Goal: Transaction & Acquisition: Purchase product/service

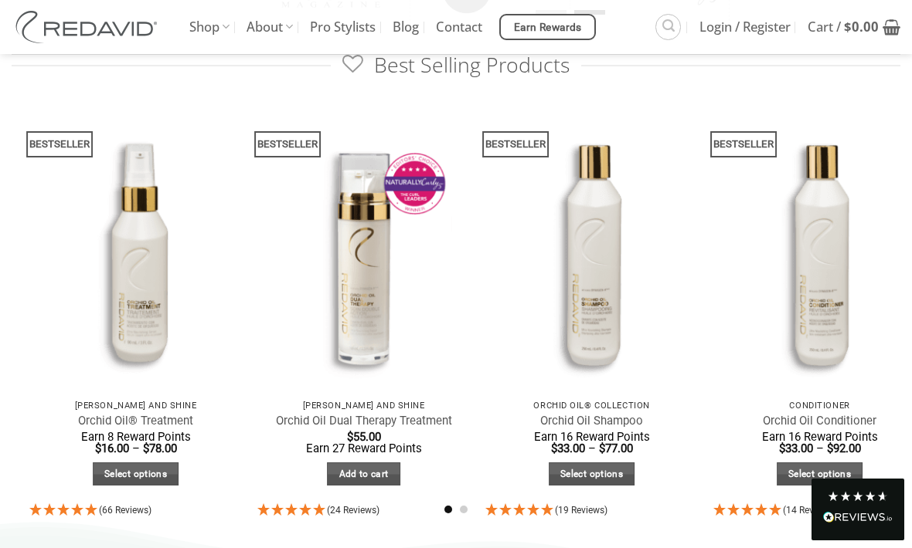
scroll to position [806, 0]
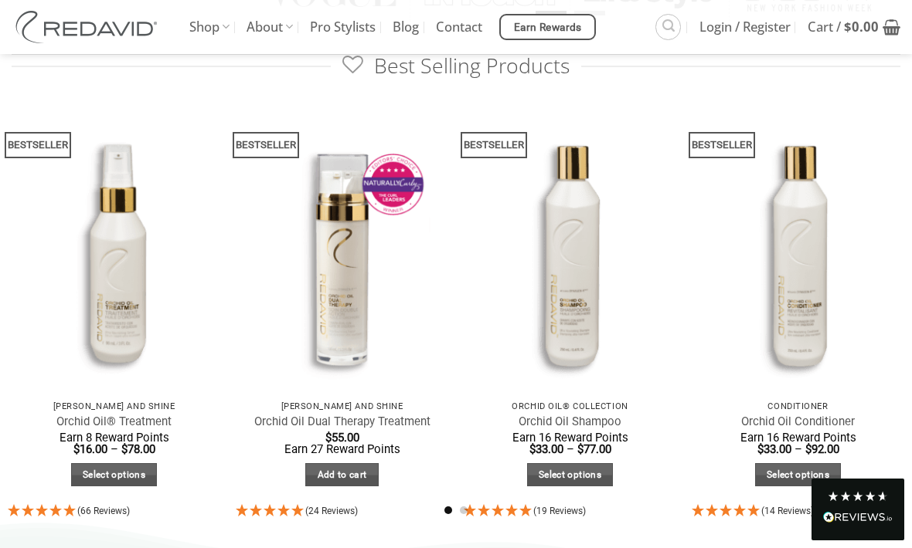
click at [592, 470] on link "Select options" at bounding box center [570, 475] width 87 height 24
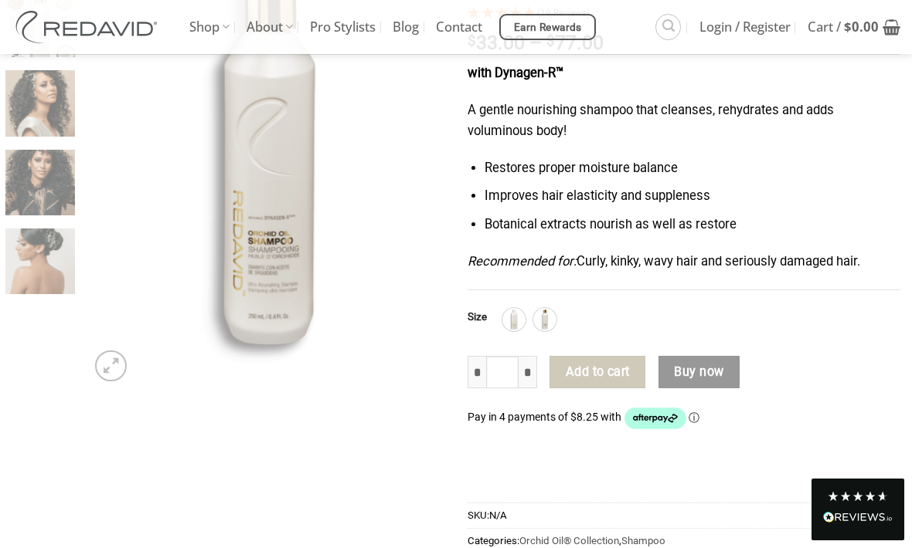
scroll to position [246, 0]
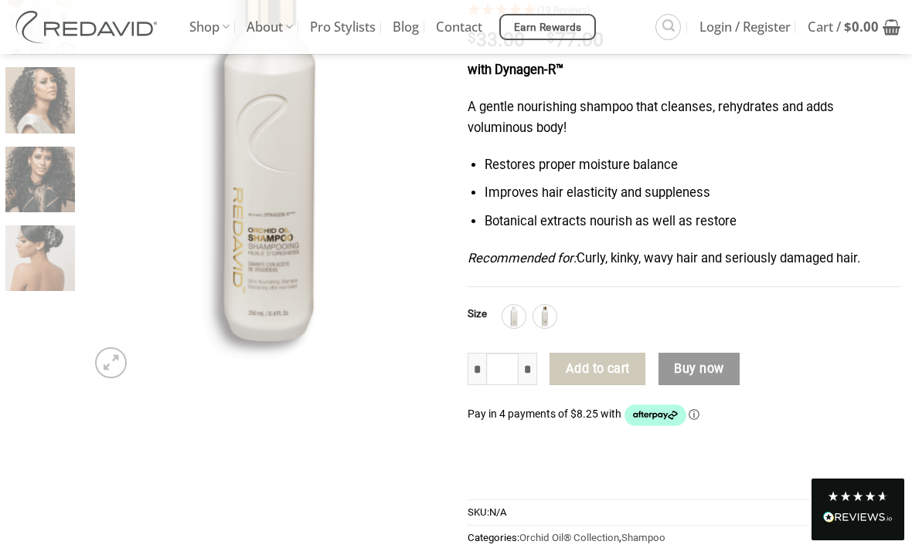
click at [518, 311] on img at bounding box center [514, 317] width 20 height 20
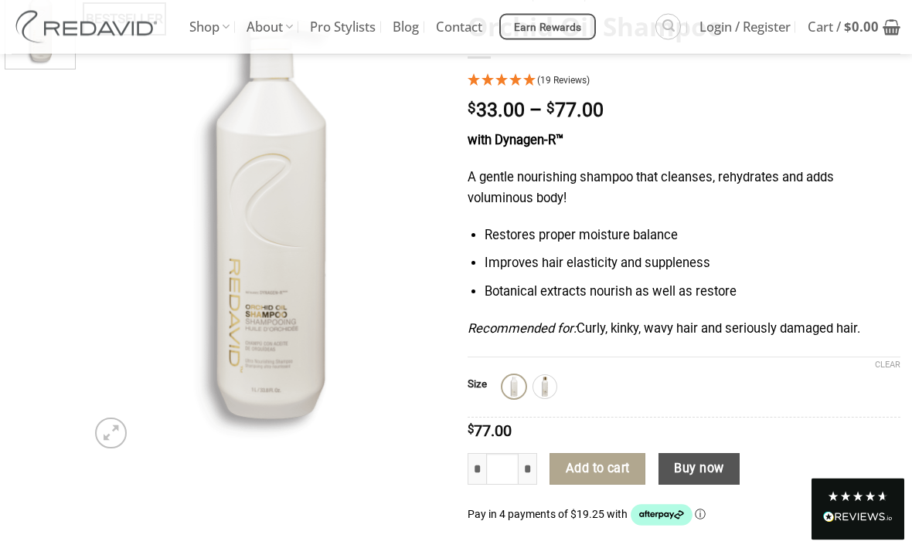
scroll to position [175, 0]
click at [553, 389] on img at bounding box center [545, 387] width 20 height 20
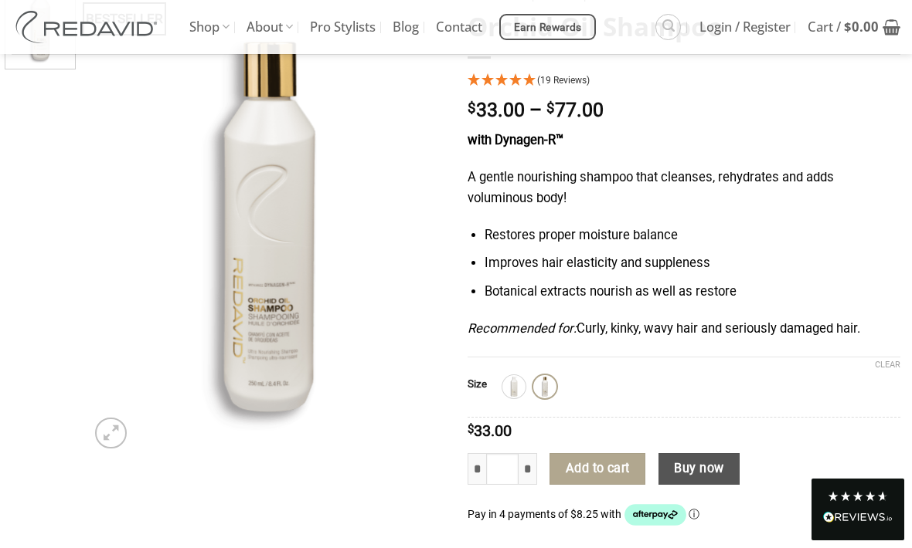
click at [521, 382] on img at bounding box center [514, 387] width 20 height 20
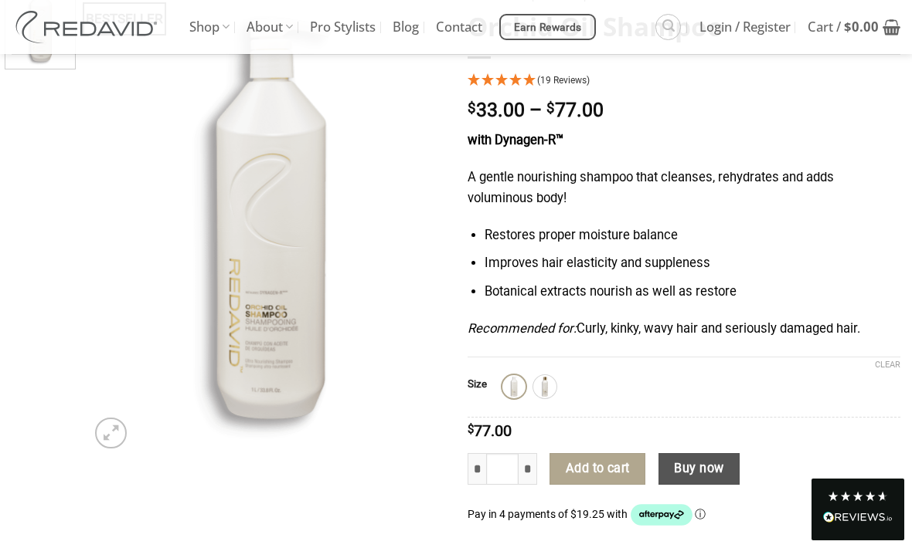
click at [548, 387] on img at bounding box center [545, 387] width 20 height 20
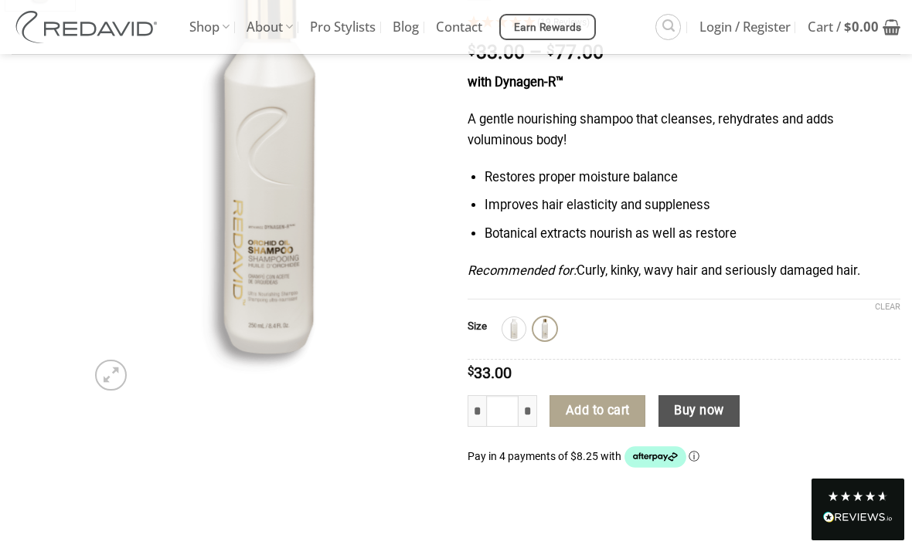
scroll to position [236, 0]
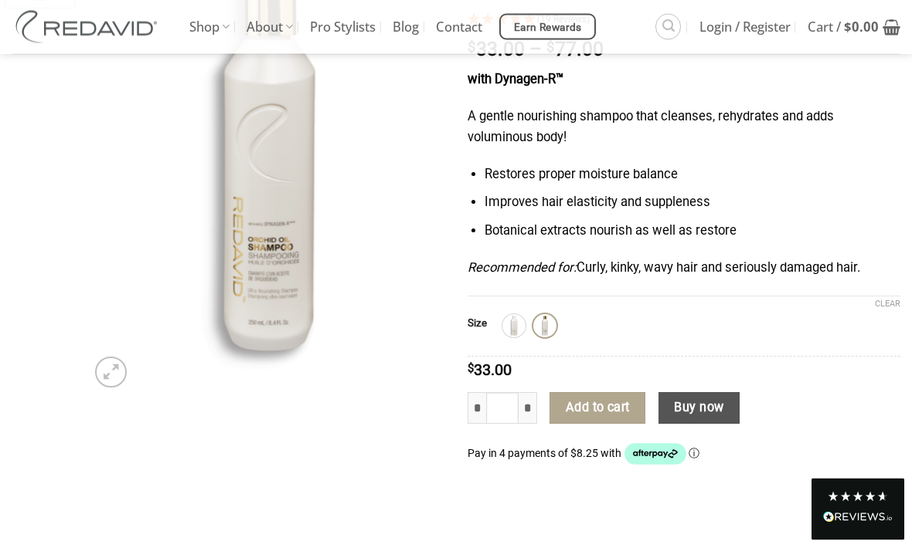
click at [630, 406] on button "Add to cart" at bounding box center [597, 409] width 96 height 32
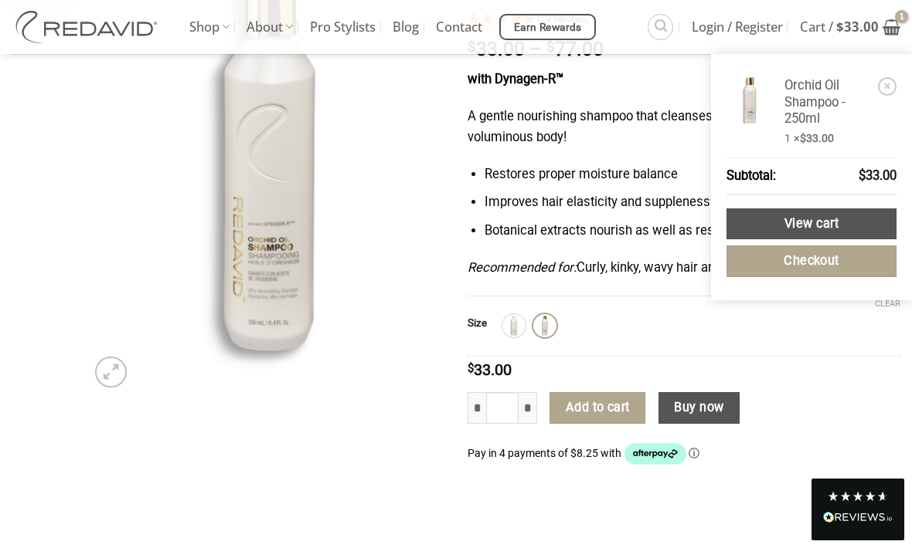
click at [894, 79] on li "× Orchid Oil Shampoo - 250ml 1 × $ 33.00" at bounding box center [811, 110] width 170 height 80
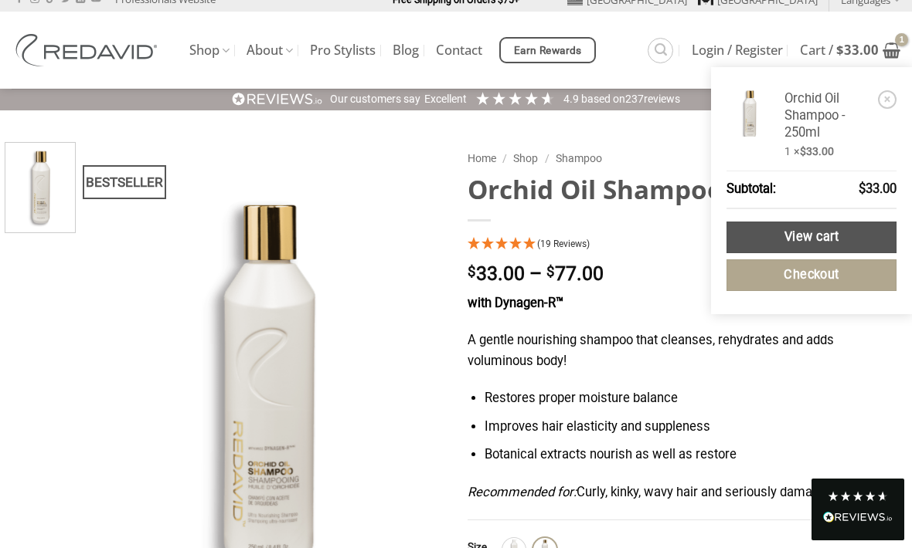
scroll to position [0, 0]
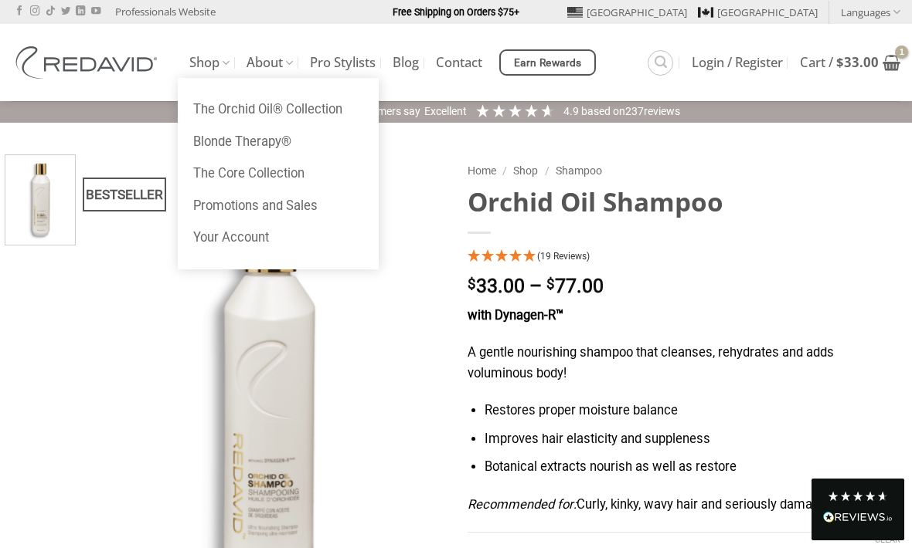
click at [205, 76] on link "Shop" at bounding box center [209, 63] width 40 height 30
click at [284, 107] on link "The Orchid Oil® Collection" at bounding box center [278, 109] width 201 height 32
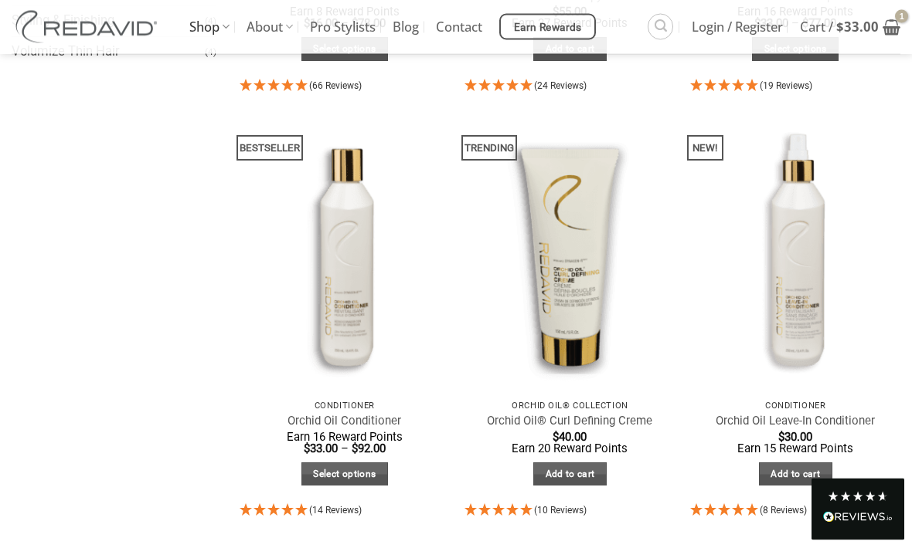
scroll to position [514, 0]
click at [359, 330] on img at bounding box center [344, 252] width 231 height 308
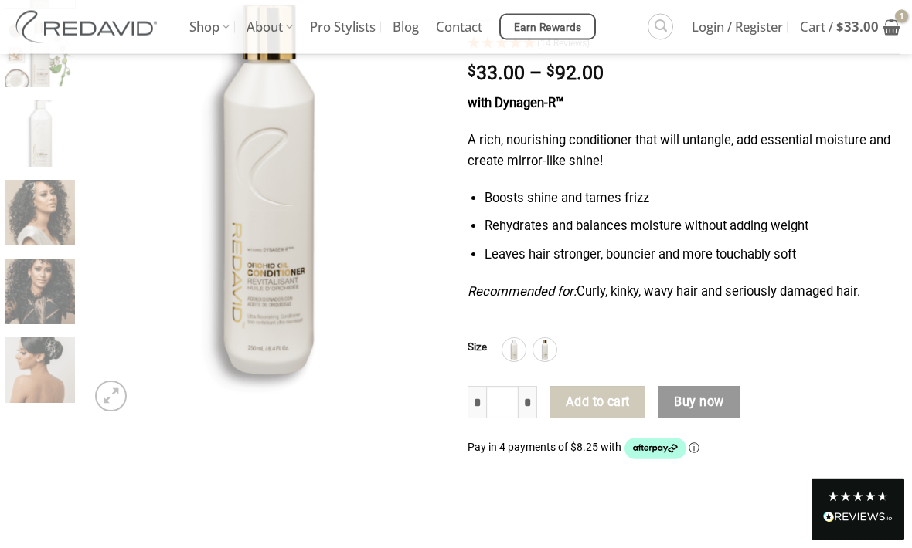
scroll to position [214, 0]
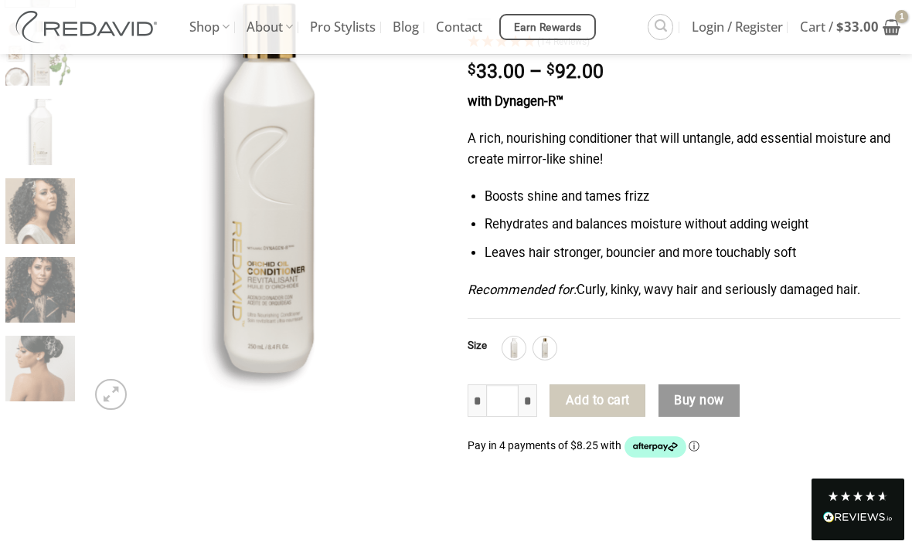
click at [624, 396] on button "Add to cart" at bounding box center [597, 401] width 96 height 32
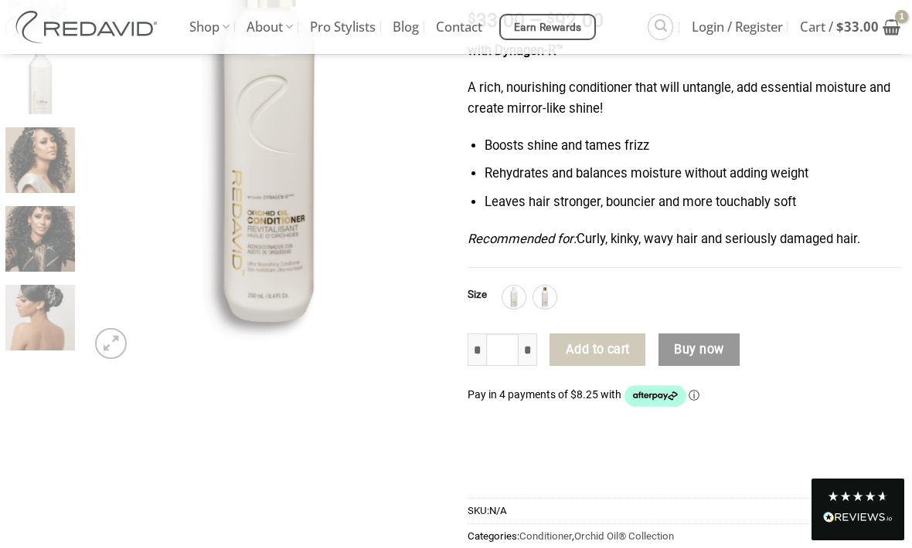
click at [598, 338] on button "Add to cart" at bounding box center [597, 350] width 96 height 32
click at [535, 314] on form "**********" at bounding box center [683, 381] width 433 height 202
click at [550, 294] on img at bounding box center [545, 297] width 20 height 20
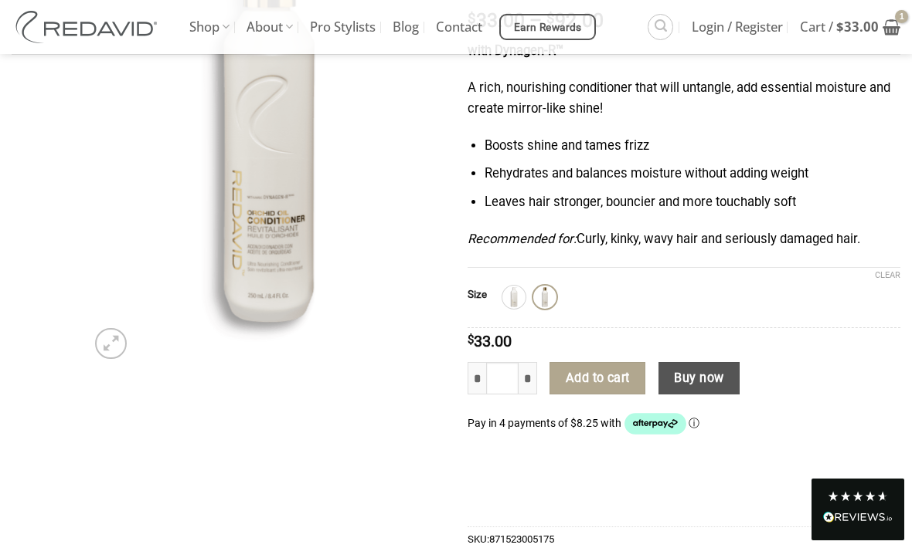
click at [552, 290] on img at bounding box center [545, 297] width 20 height 20
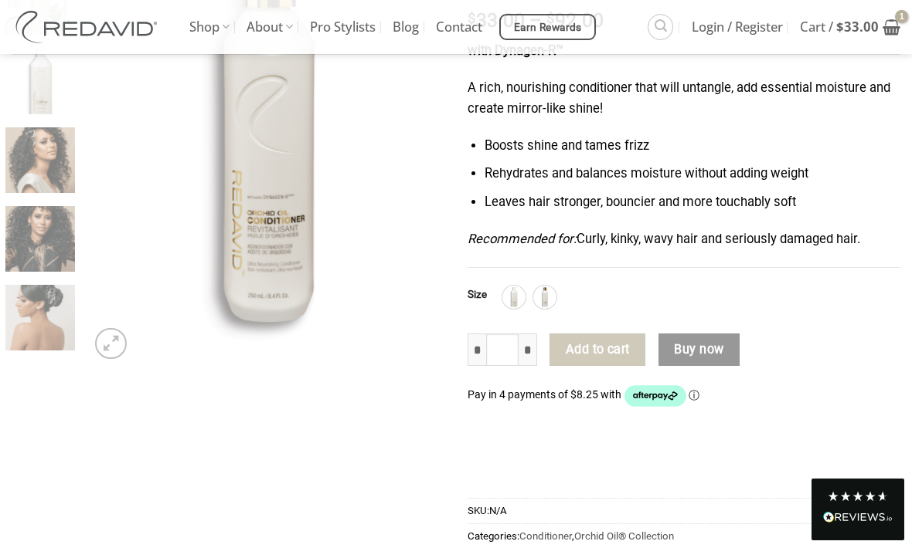
click at [562, 288] on div "1L 250ml" at bounding box center [701, 297] width 398 height 23
click at [550, 293] on img at bounding box center [545, 297] width 20 height 20
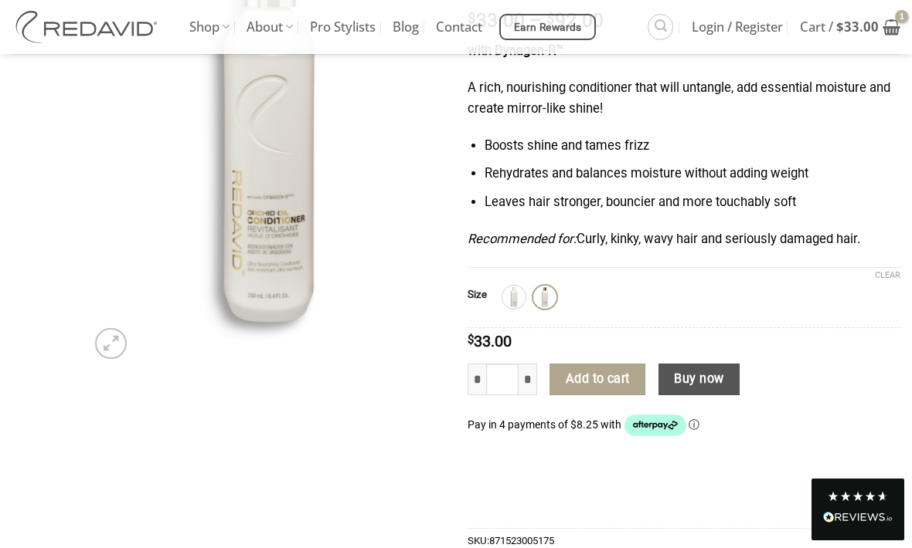
click at [602, 382] on button "Add to cart" at bounding box center [597, 380] width 96 height 32
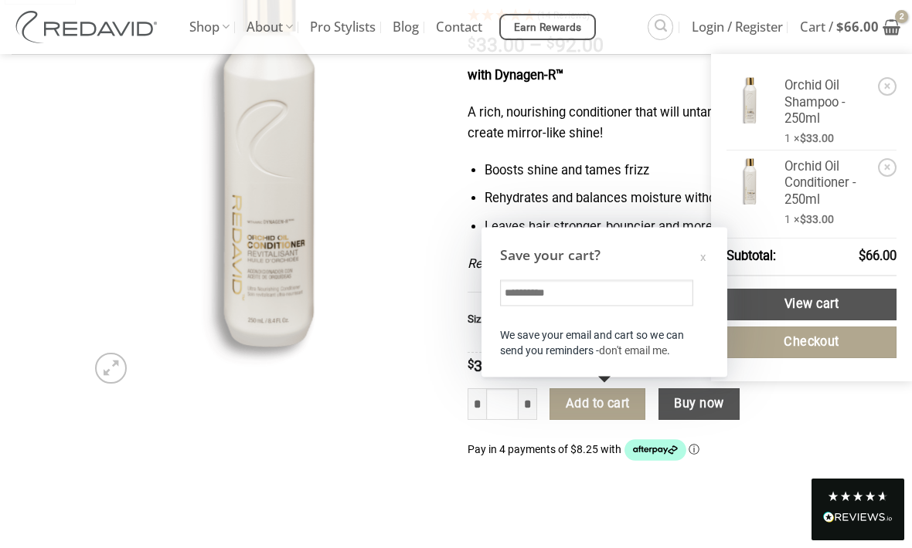
scroll to position [239, 0]
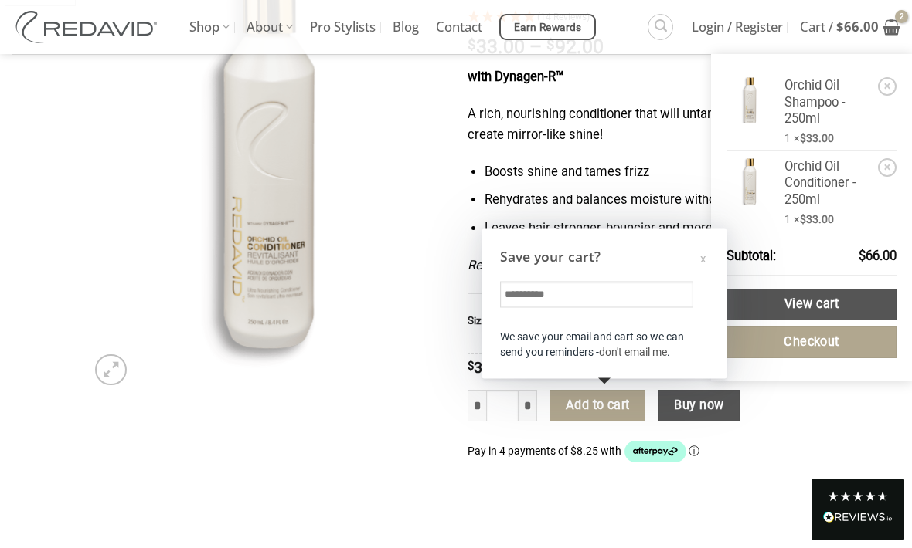
click at [701, 263] on div "x" at bounding box center [702, 259] width 5 height 16
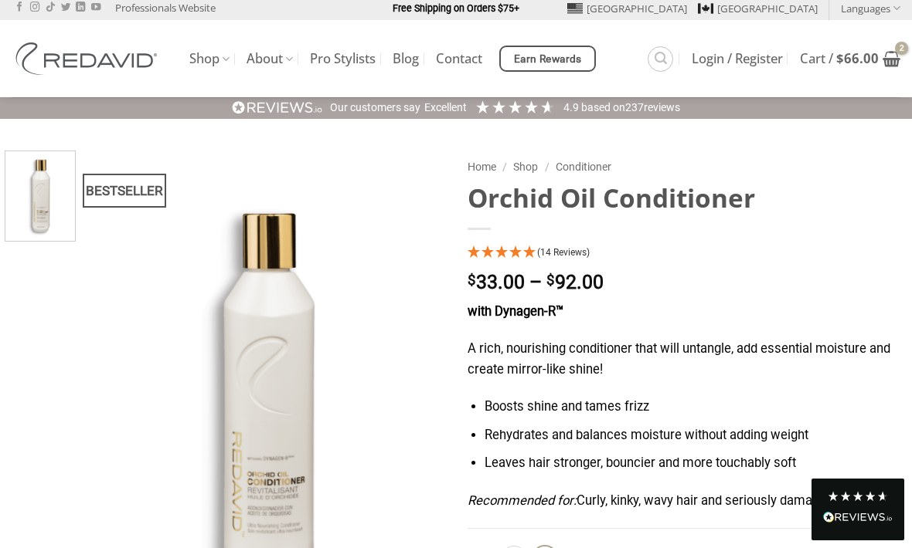
scroll to position [0, 0]
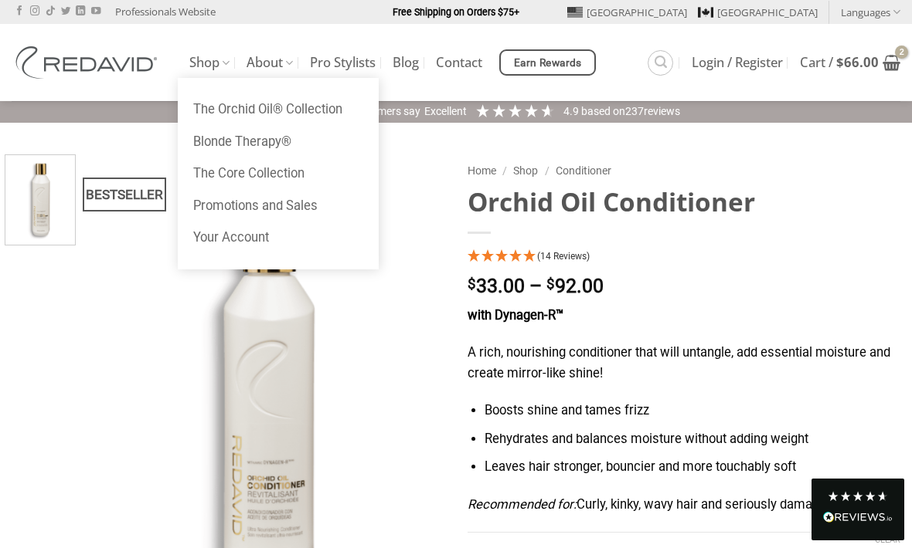
click at [216, 67] on link "Shop" at bounding box center [209, 63] width 40 height 30
click at [310, 107] on link "The Orchid Oil® Collection" at bounding box center [278, 109] width 201 height 32
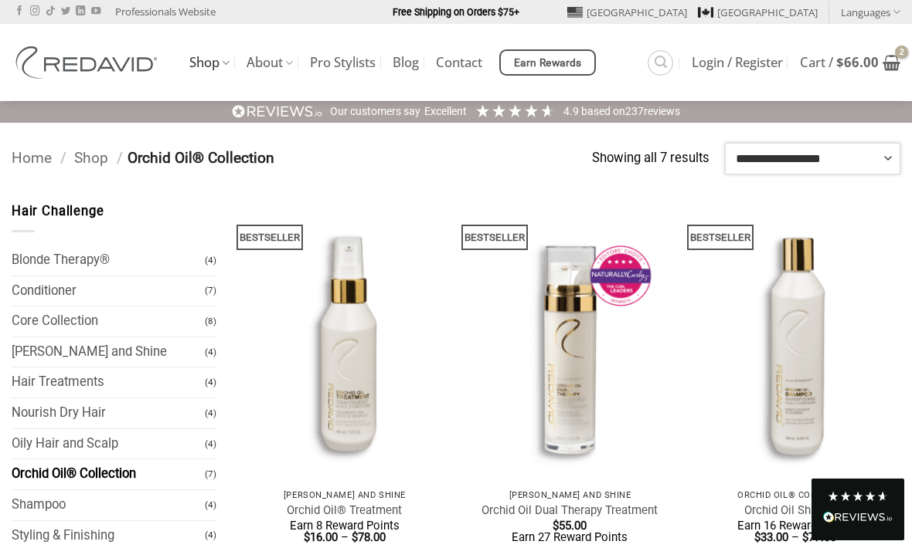
click at [805, 166] on select "**********" at bounding box center [812, 158] width 175 height 31
click at [664, 66] on icon "Search" at bounding box center [660, 62] width 12 height 15
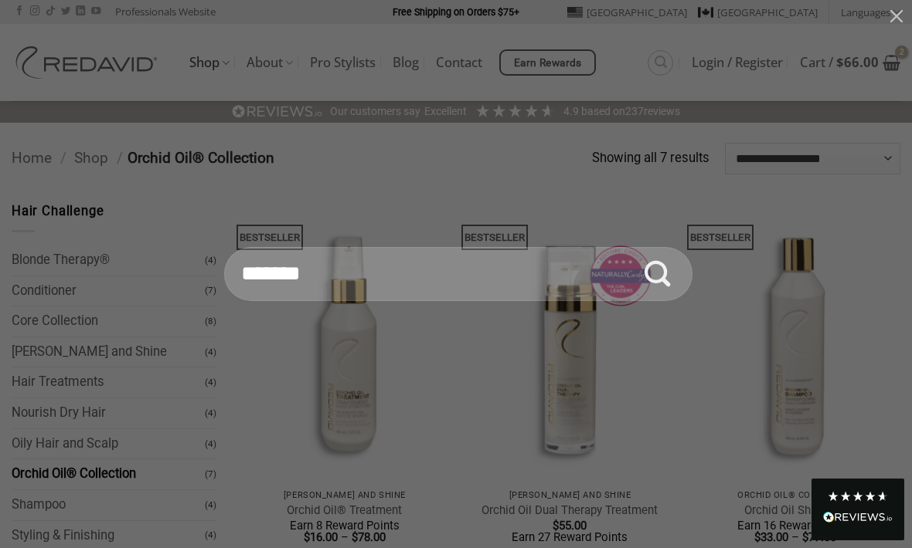
click at [518, 282] on input "Search for:" at bounding box center [458, 274] width 468 height 54
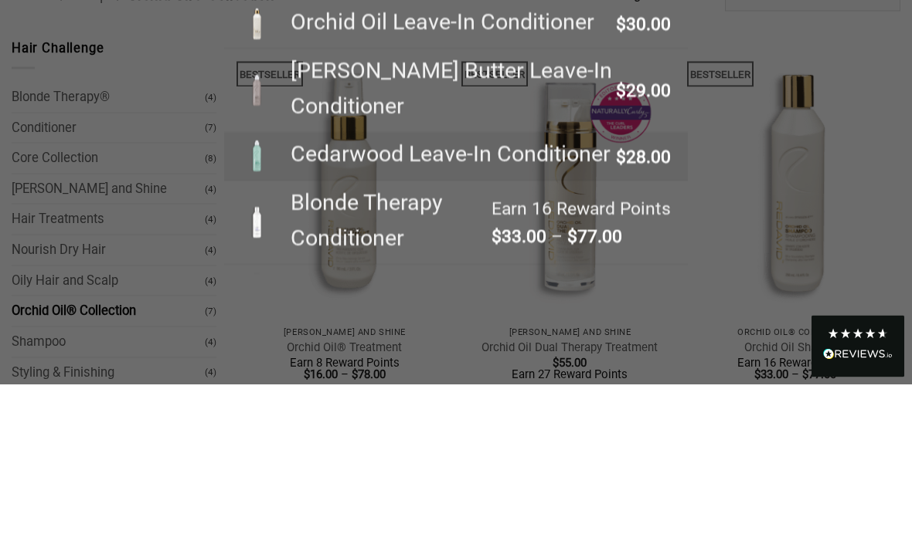
click at [328, 300] on div "Cedarwood Leave-In Conditioner" at bounding box center [446, 318] width 333 height 36
type input "**********"
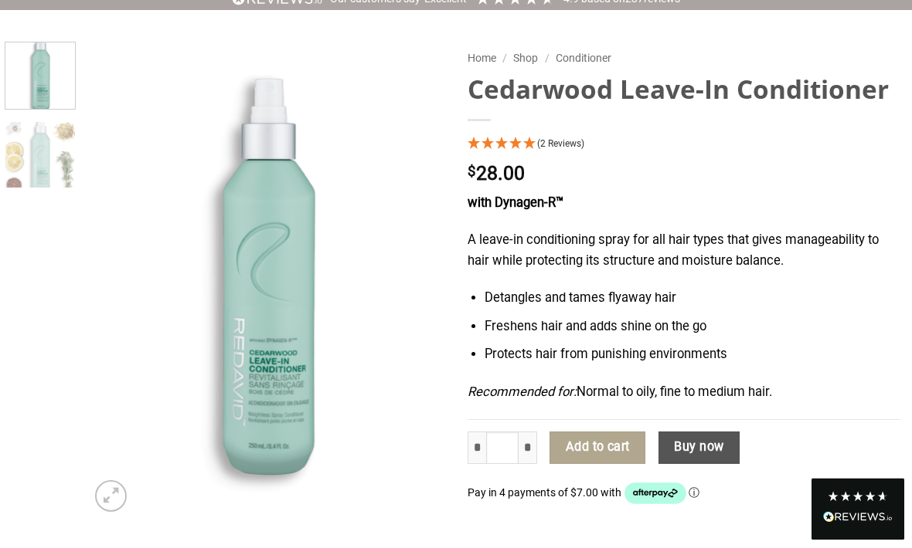
scroll to position [114, 0]
click at [615, 448] on button "Add to cart" at bounding box center [597, 447] width 96 height 32
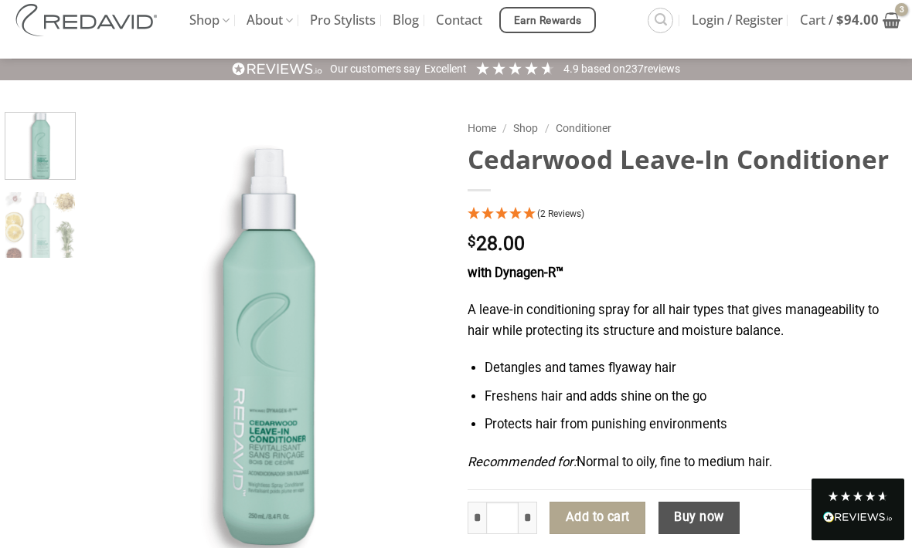
scroll to position [0, 0]
